Goal: Task Accomplishment & Management: Use online tool/utility

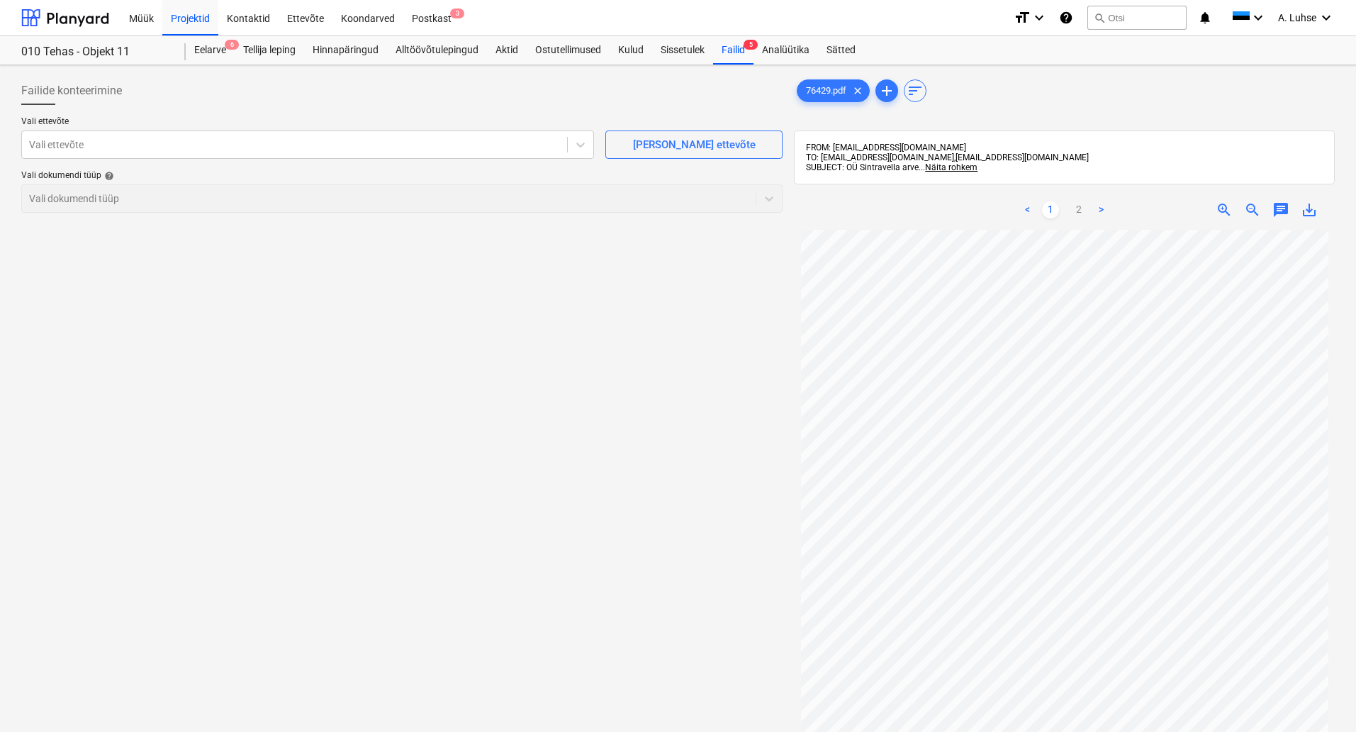
click at [726, 52] on div "Failid 5" at bounding box center [733, 50] width 40 height 28
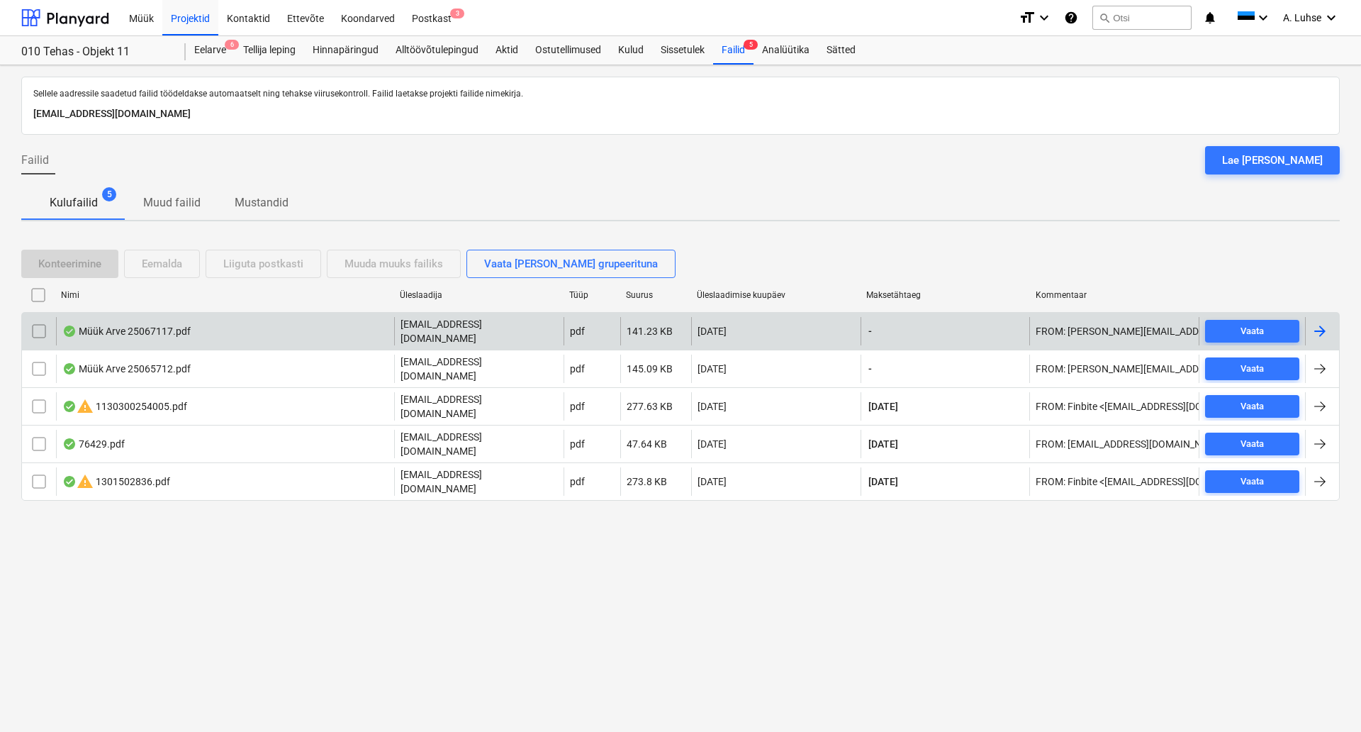
click at [281, 322] on div "Müük Arve 25067117.pdf" at bounding box center [225, 331] width 338 height 28
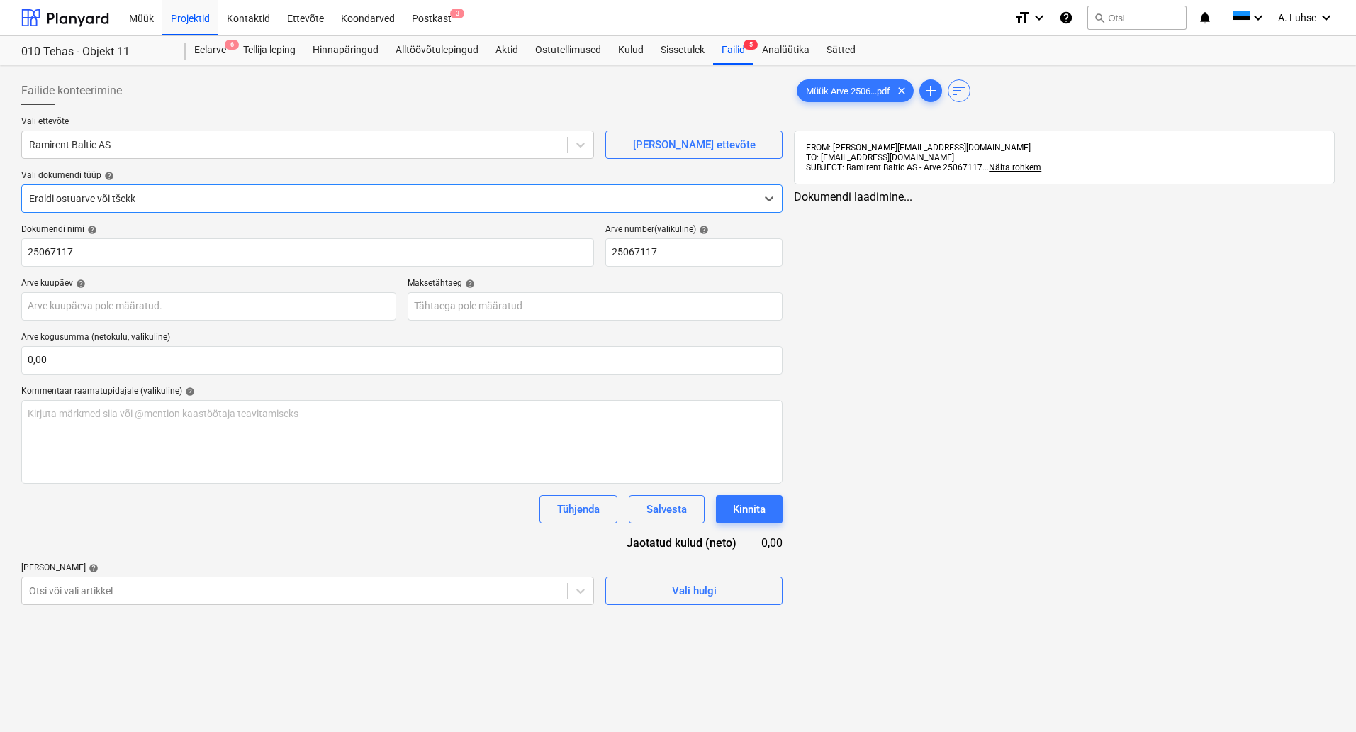
type input "25067117"
